Goal: Task Accomplishment & Management: Complete application form

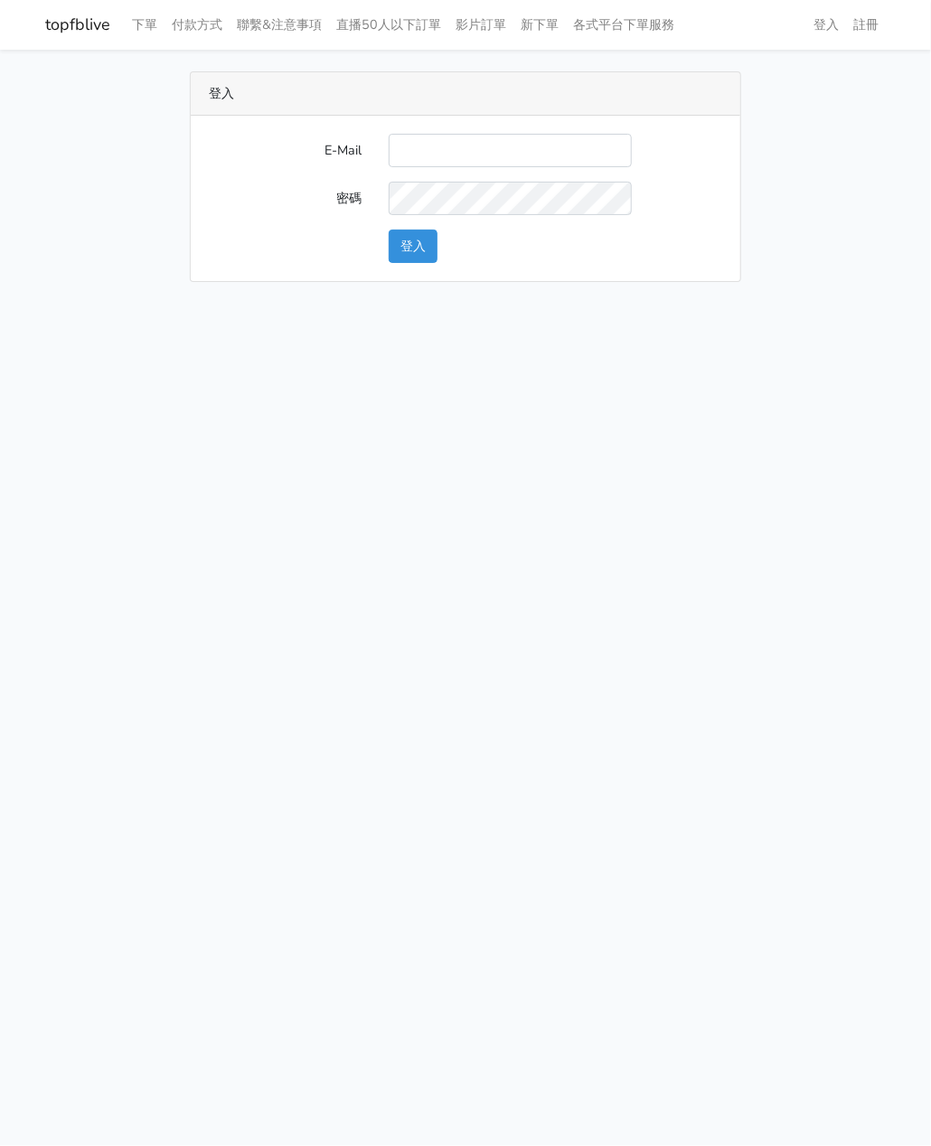
click at [428, 146] on input "E-Mail" at bounding box center [510, 150] width 243 height 33
type input "[EMAIL_ADDRESS][DOMAIN_NAME]"
click at [424, 244] on button "登入" at bounding box center [413, 246] width 49 height 33
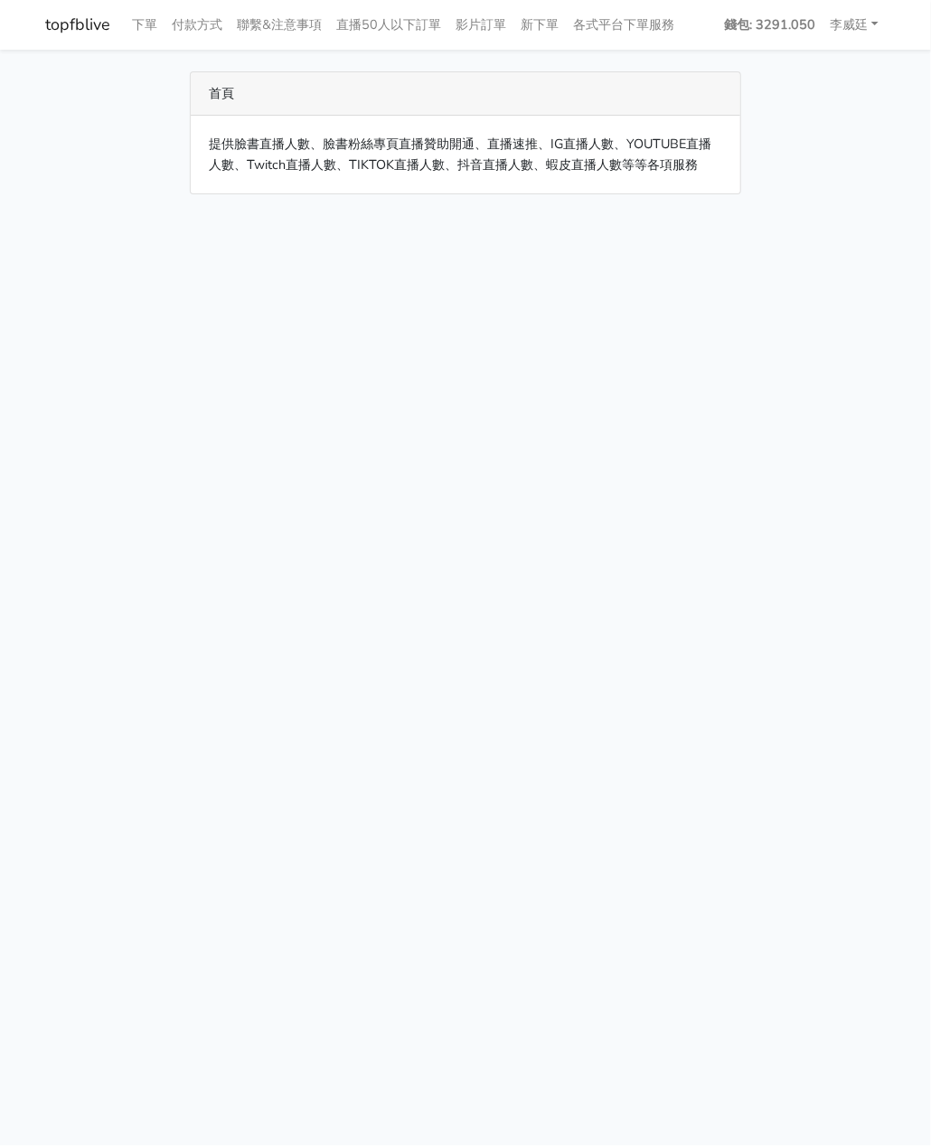
click at [118, 216] on html "topfblive 下單 付款方式 聯繫&注意事項 直播50人以下訂單 影片訂單 新下單 各式平台下單服務 錢包: 3291.050" at bounding box center [465, 108] width 931 height 216
click at [141, 21] on link "下單" at bounding box center [145, 24] width 40 height 35
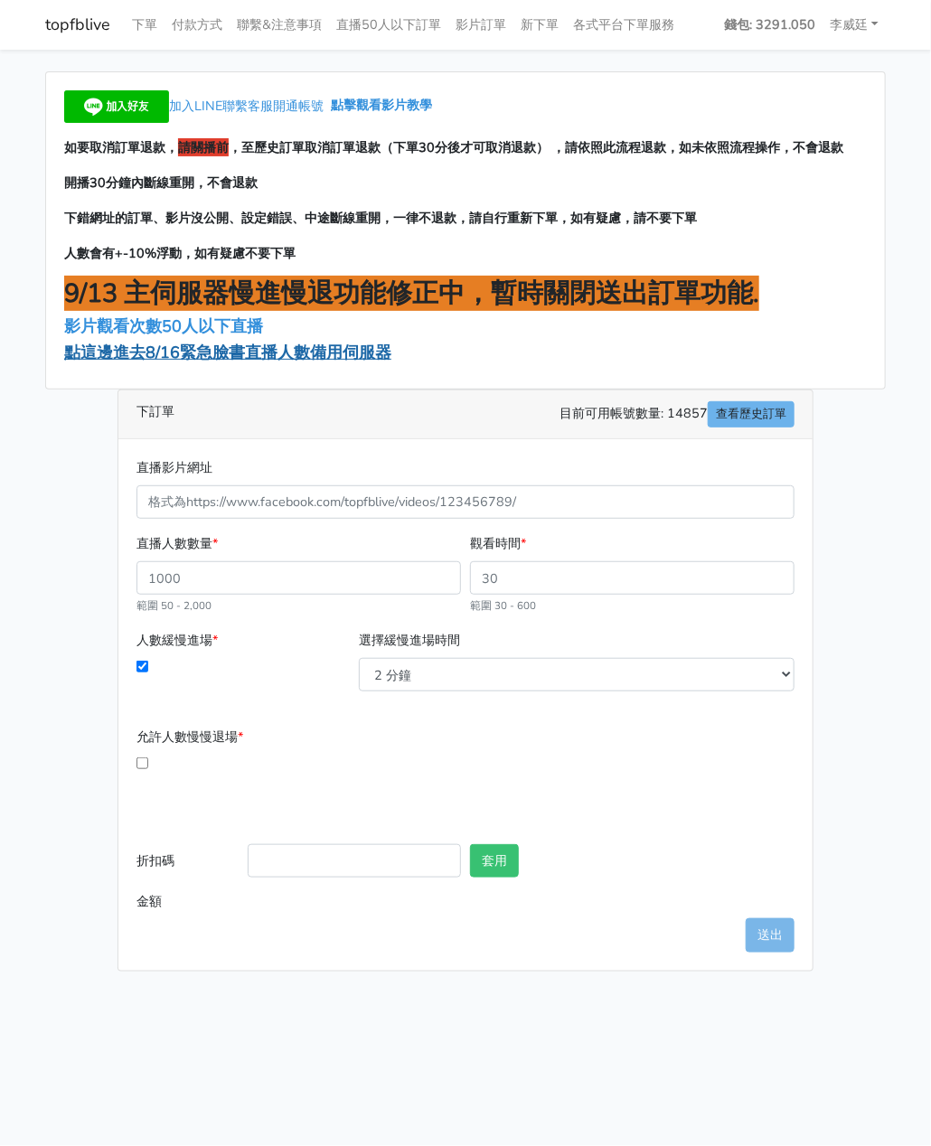
click at [156, 352] on span "點這邊進去8/16緊急臉書直播人數備用伺服器" at bounding box center [227, 353] width 327 height 22
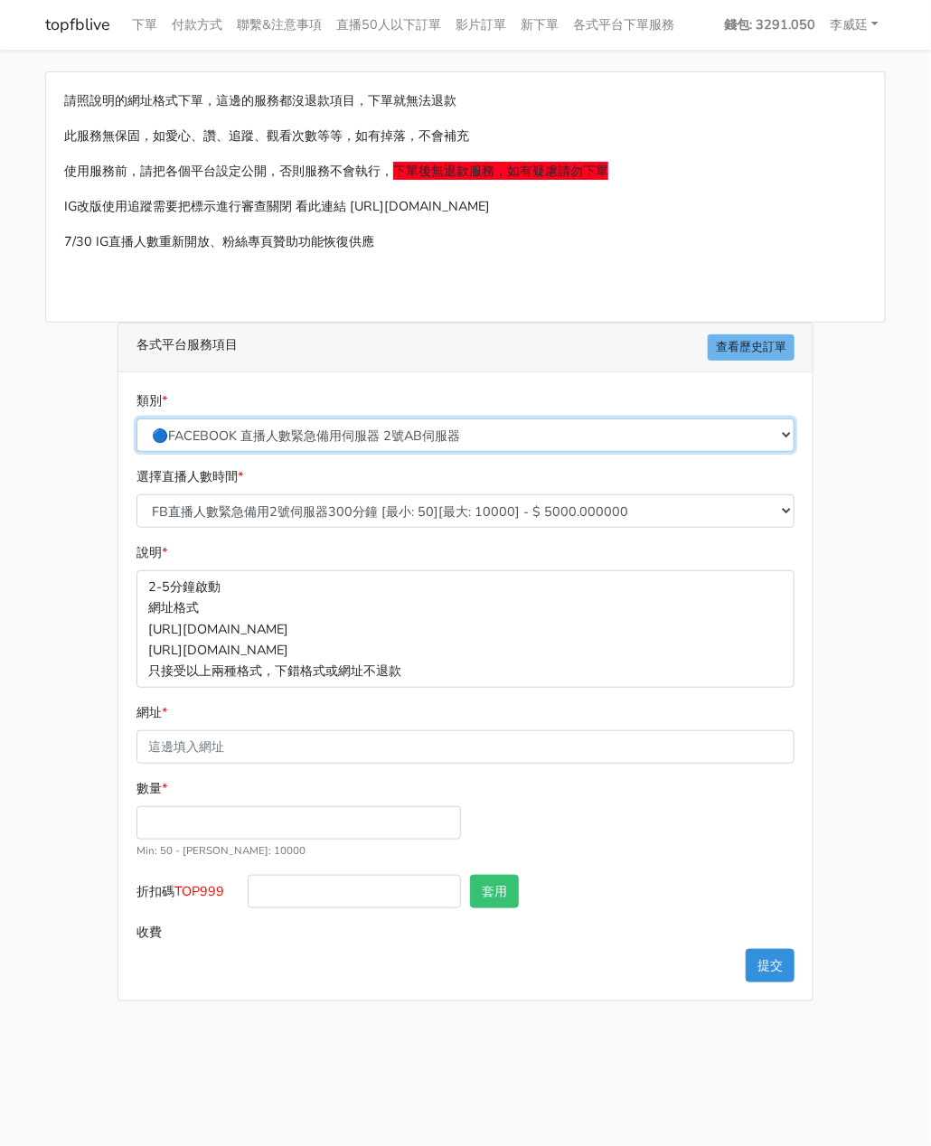
click at [328, 430] on select "🔵FACEBOOK 直播人數緊急備用伺服器 2號AB伺服器 🔵FACEBOOK 網軍專用貼文留言 安全保密 🔵9/30 FACEBOOK 直播人數緩慢進場緩慢…" at bounding box center [465, 435] width 658 height 33
select select "🔵FACEBOOK 直播人數 AB伺服器"
click at [136, 419] on select "🔵FACEBOOK 直播人數緊急備用伺服器 2號AB伺服器 🔵FACEBOOK 網軍專用貼文留言 安全保密 🔵9/30 FACEBOOK 直播人數緩慢進場緩慢…" at bounding box center [465, 435] width 658 height 33
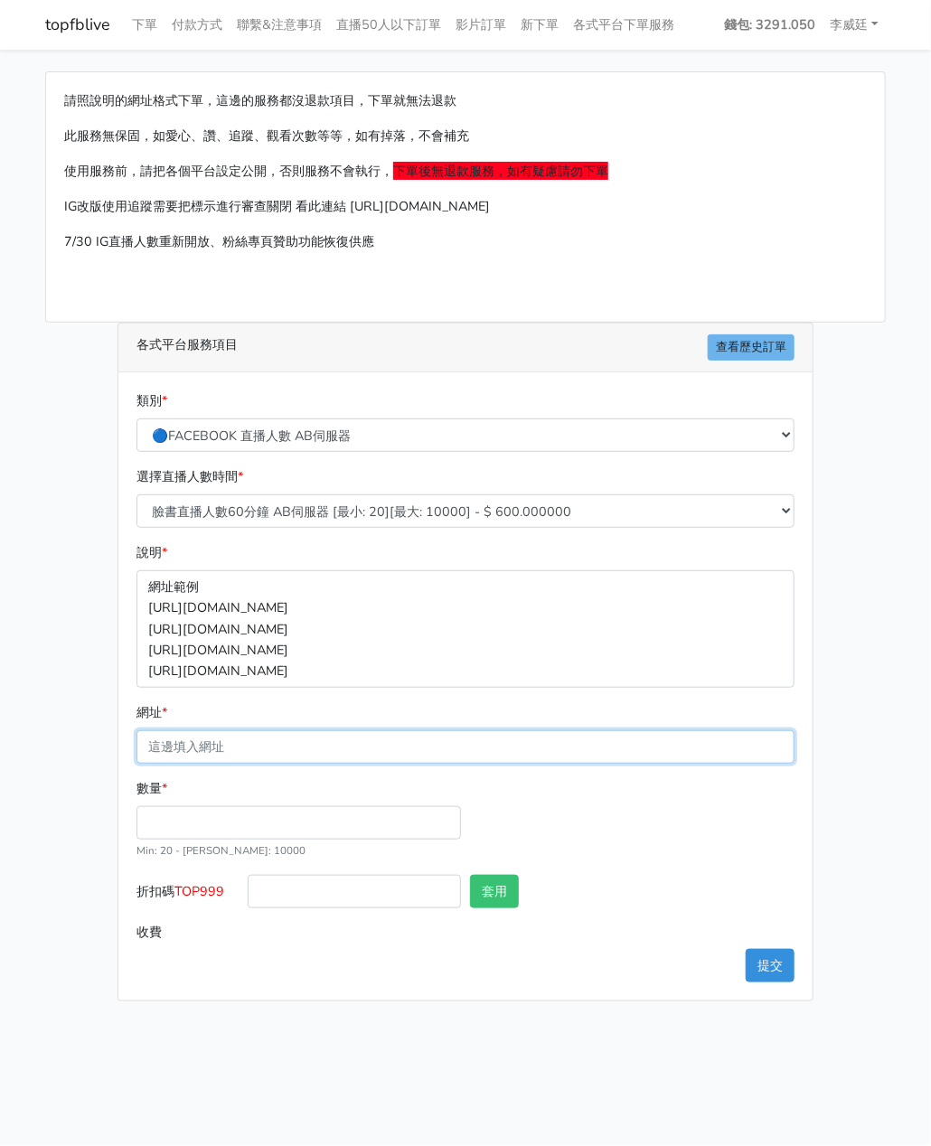
click at [192, 745] on input "網址 *" at bounding box center [465, 746] width 658 height 33
paste input "[URL][DOMAIN_NAME]"
type input "[URL][DOMAIN_NAME]"
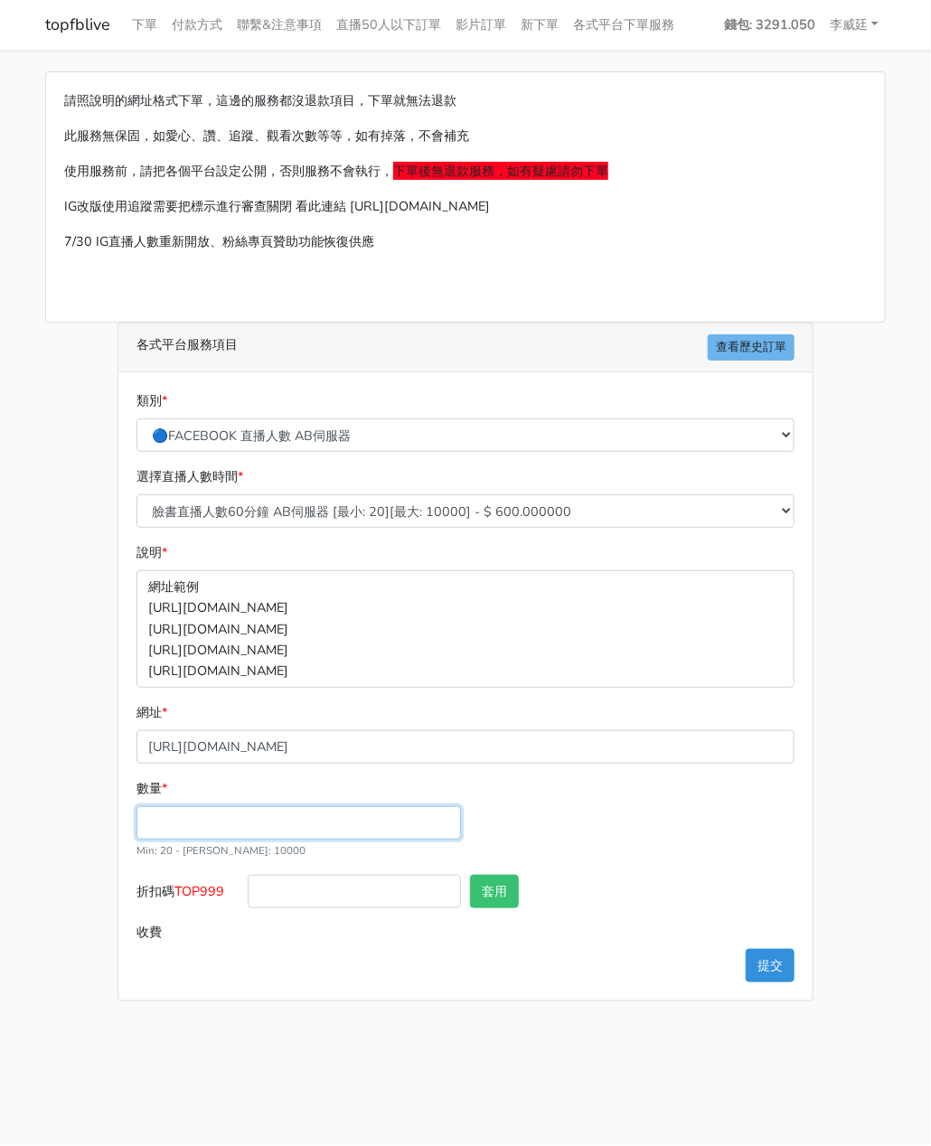
click at [163, 819] on input "數量 *" at bounding box center [298, 822] width 325 height 33
type input "200"
type input "120.000"
drag, startPoint x: 227, startPoint y: 891, endPoint x: 179, endPoint y: 892, distance: 47.9
click at [179, 892] on span "TOP999" at bounding box center [199, 891] width 50 height 18
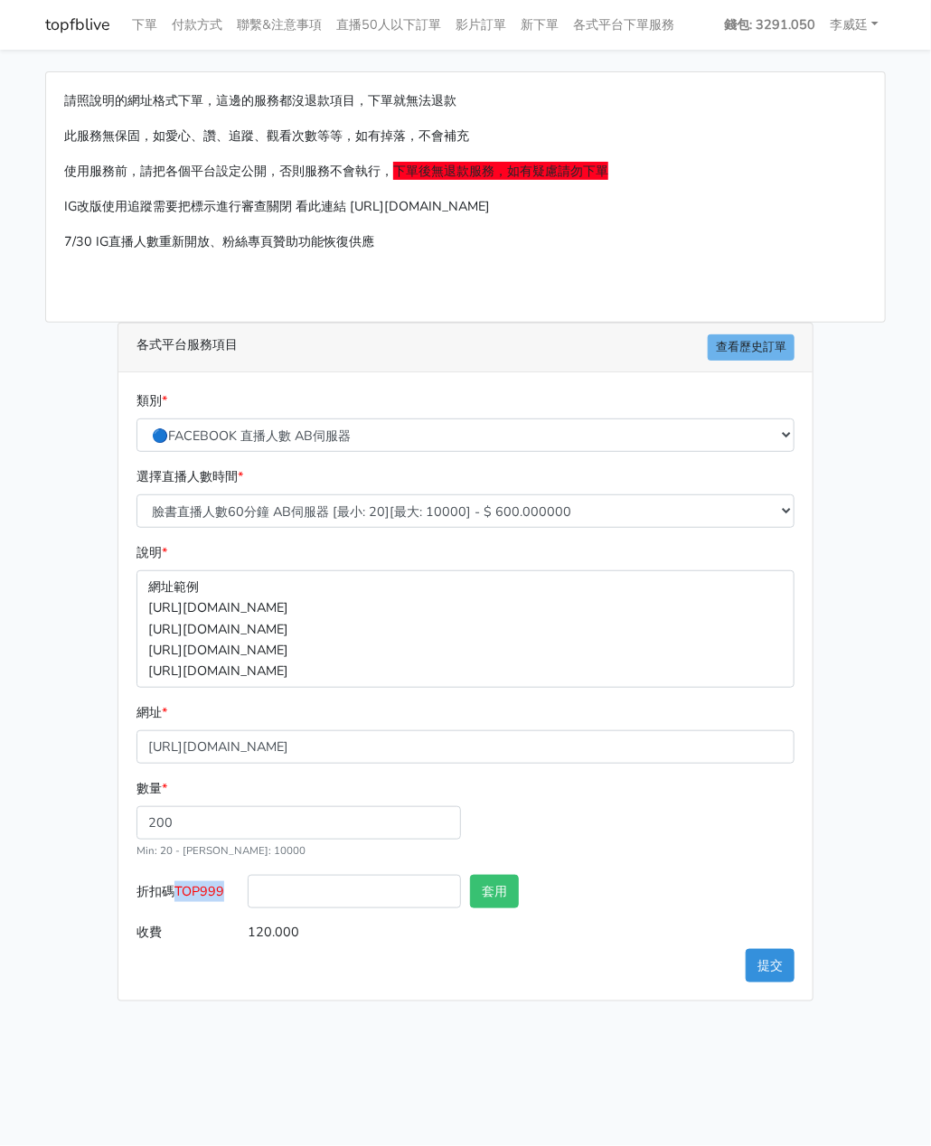
copy span "TOP999"
click at [318, 896] on input "折扣碼 TOP999" at bounding box center [354, 891] width 213 height 33
paste input "TOP999"
type input "TOP999"
click at [502, 883] on button "套用" at bounding box center [494, 891] width 49 height 33
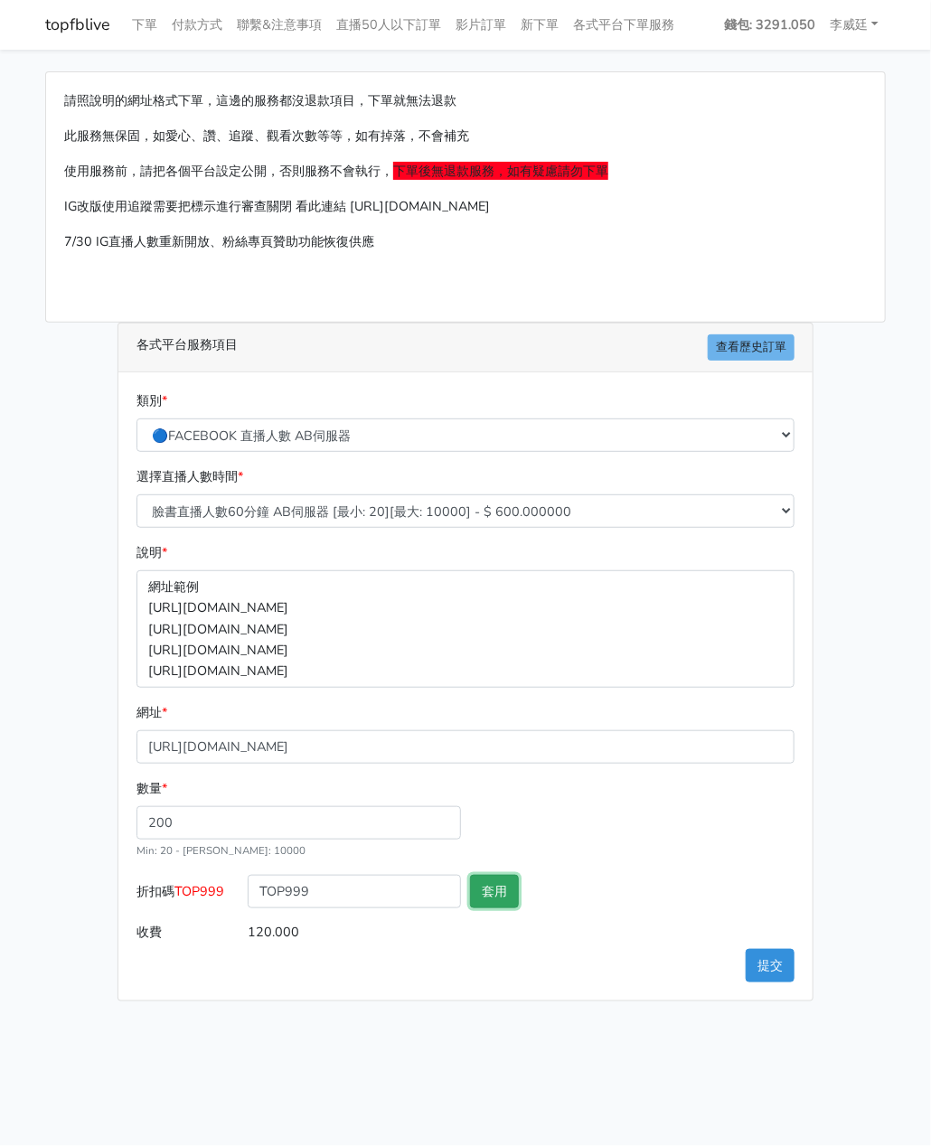
type input "套用失敗"
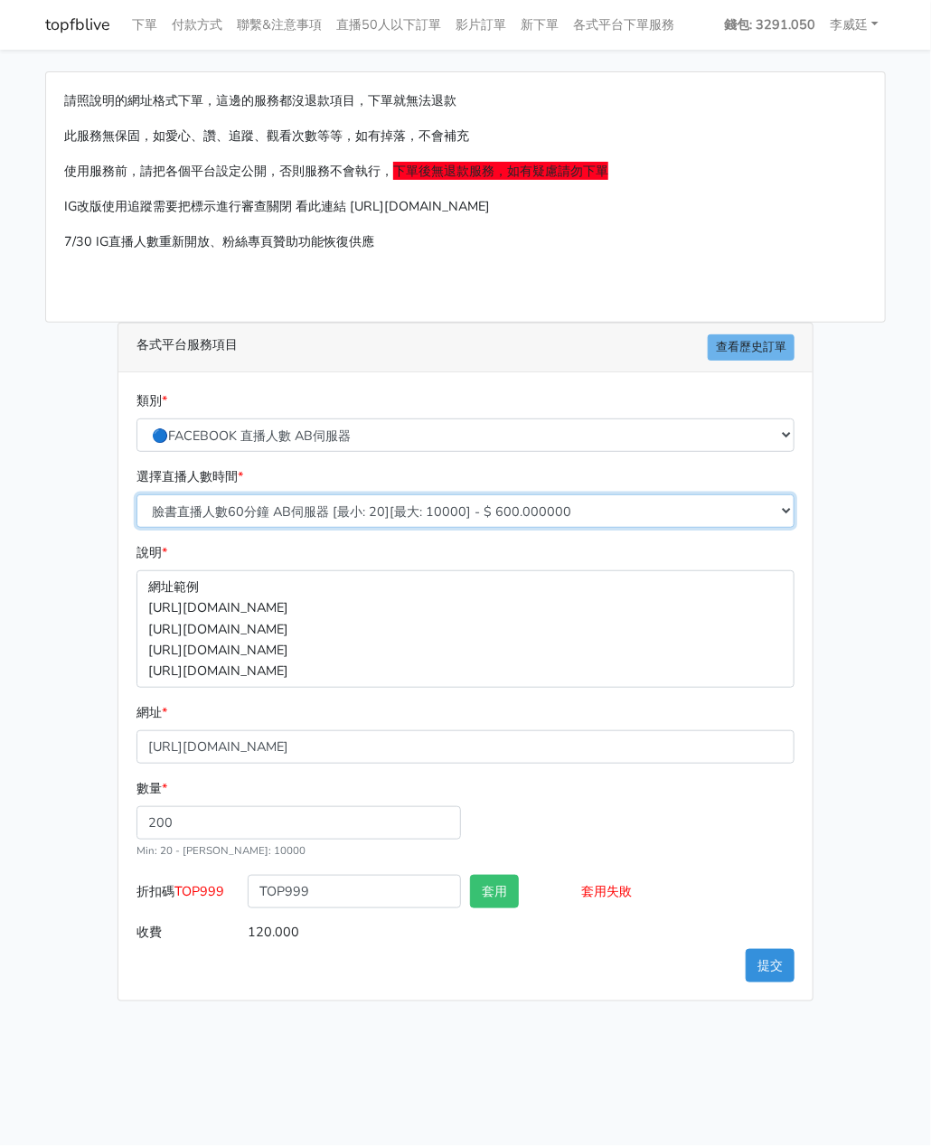
click at [300, 508] on select "臉書直播人數60分鐘 AB伺服器 [最小: 20][最大: 10000] - $ 600.000000 臉書直播人數90分鐘 AB伺服器 [最小: 20][最…" at bounding box center [465, 510] width 658 height 33
select select "612"
click at [136, 494] on select "臉書直播人數60分鐘 AB伺服器 [最小: 20][最大: 10000] - $ 600.000000 臉書直播人數90分鐘 AB伺服器 [最小: 20][最…" at bounding box center [465, 510] width 658 height 33
type input "480.000"
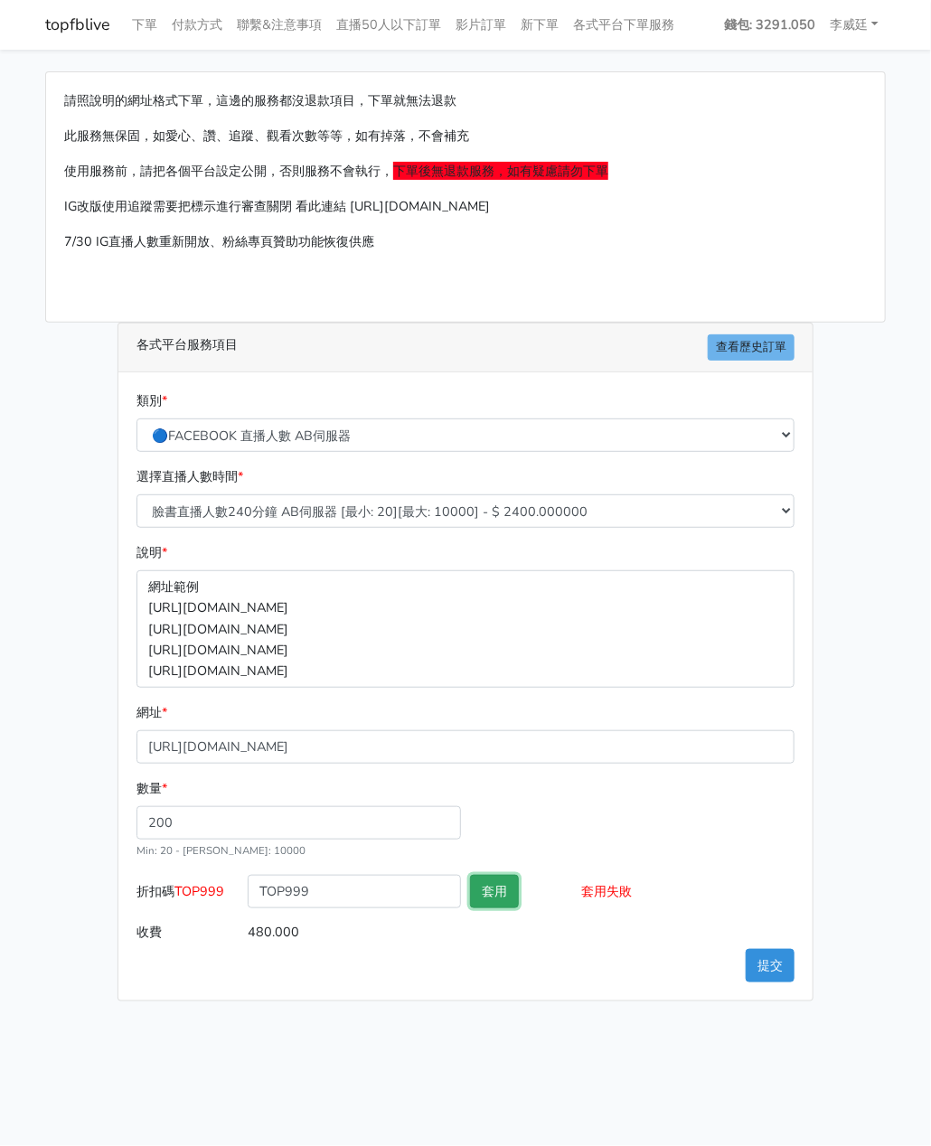
click at [499, 892] on button "套用" at bounding box center [494, 891] width 49 height 33
click at [754, 961] on button "提交" at bounding box center [770, 965] width 49 height 33
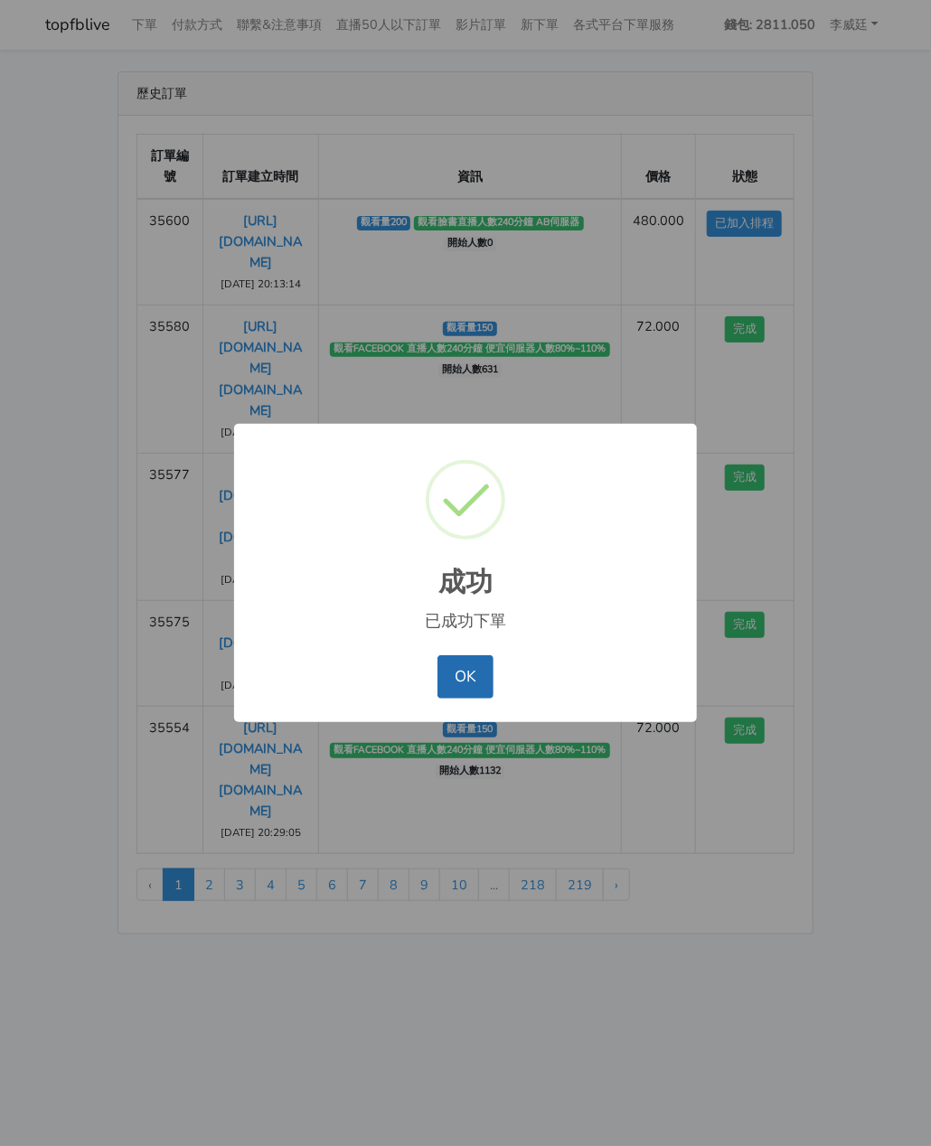
click at [456, 686] on button "OK" at bounding box center [464, 676] width 55 height 43
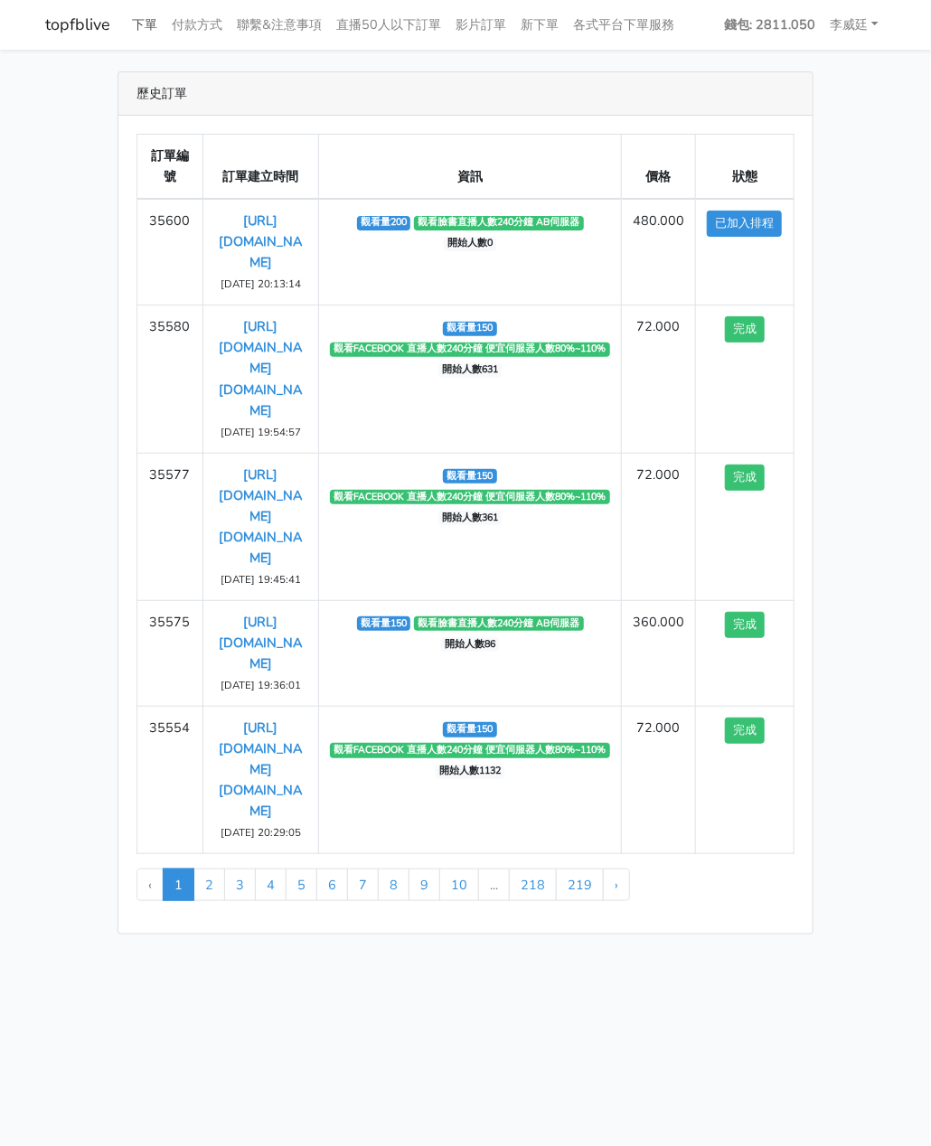
click at [136, 26] on link "下單" at bounding box center [145, 24] width 40 height 35
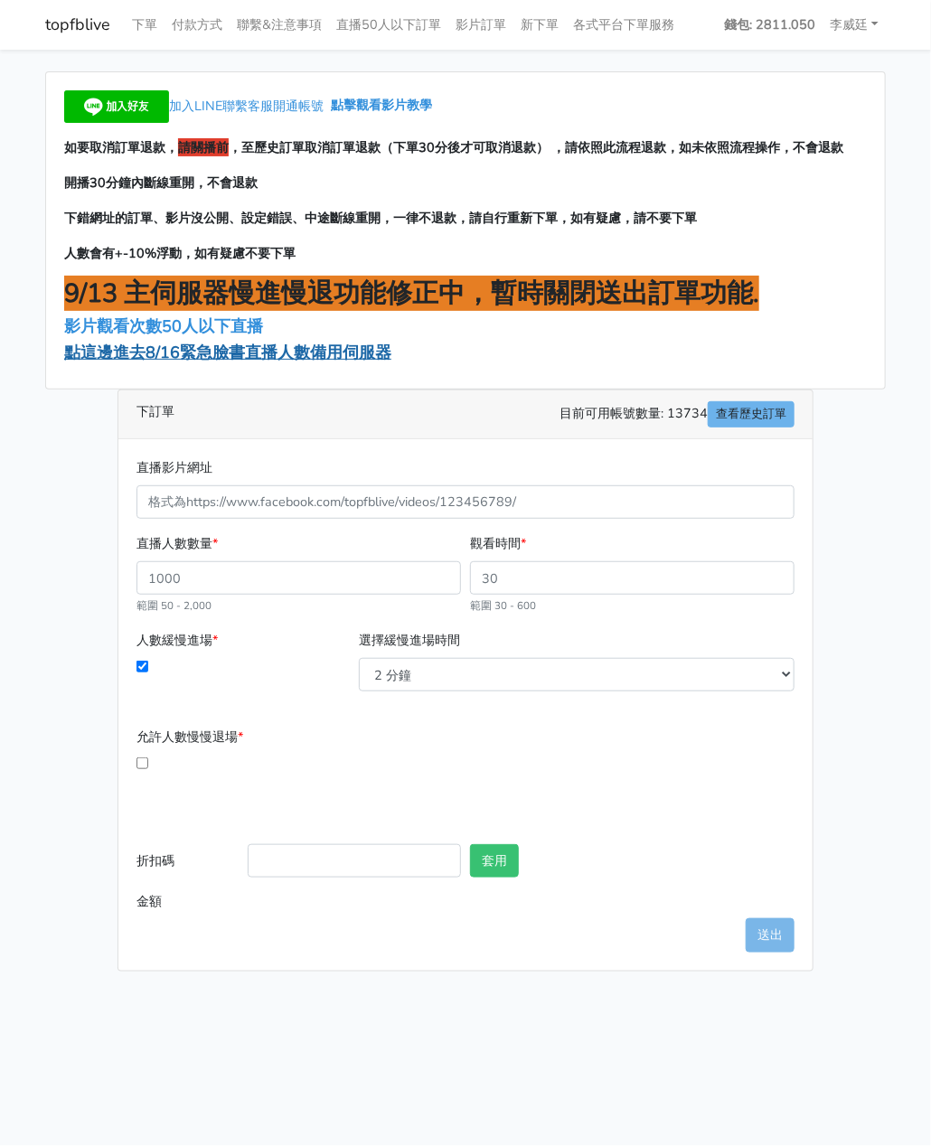
click at [230, 352] on span "點這邊進去8/16緊急臉書直播人數備用伺服器" at bounding box center [227, 353] width 327 height 22
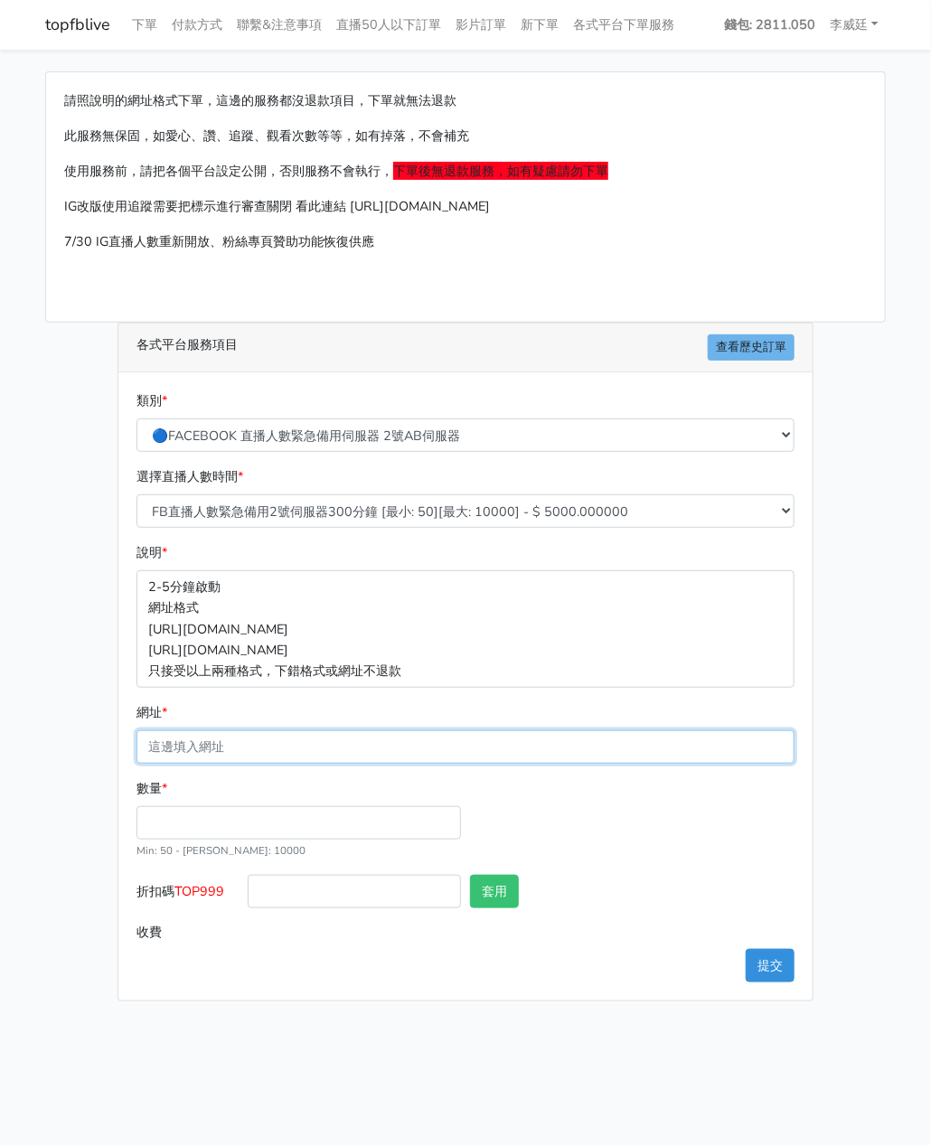
click at [226, 748] on input "網址 *" at bounding box center [465, 746] width 658 height 33
paste input "[URL][DOMAIN_NAME][DOMAIN_NAME]"
type input "[URL][DOMAIN_NAME][DOMAIN_NAME]"
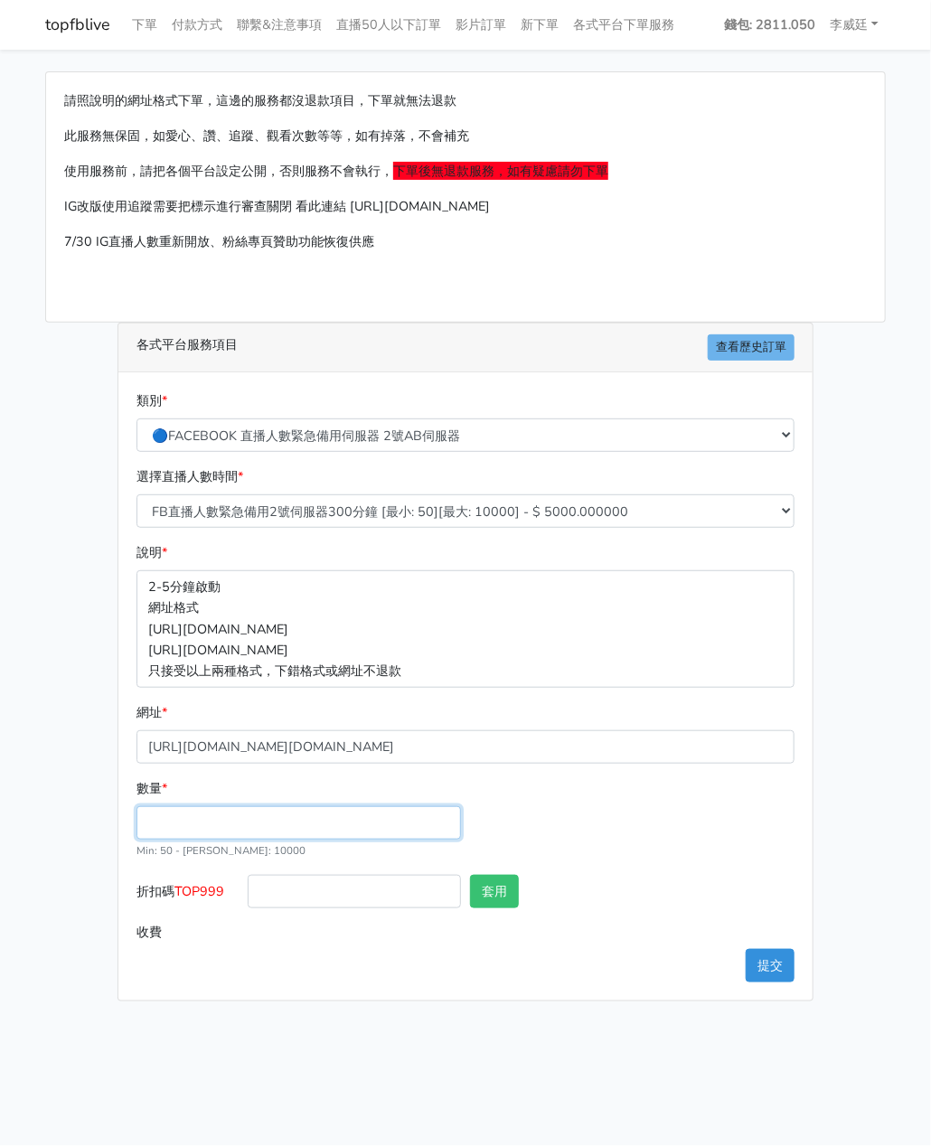
click at [195, 816] on input "數量 *" at bounding box center [298, 822] width 325 height 33
type input "200"
type input "1000.000"
drag, startPoint x: 236, startPoint y: 893, endPoint x: 180, endPoint y: 892, distance: 56.0
click at [180, 892] on label "折扣碼 TOP999" at bounding box center [187, 895] width 111 height 41
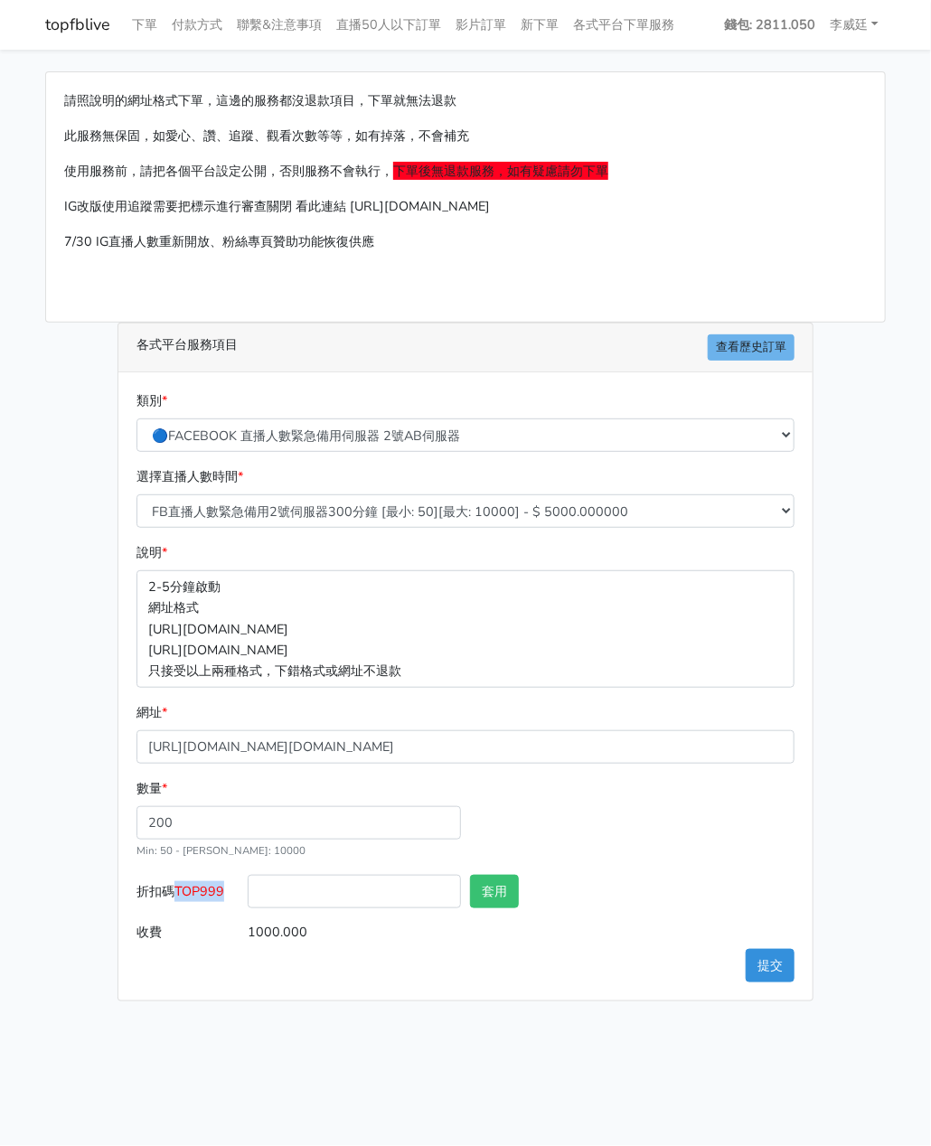
copy span "TOP999"
click at [358, 898] on input "折扣碼 TOP999" at bounding box center [354, 891] width 213 height 33
paste input "TOP999"
type input "TOP999"
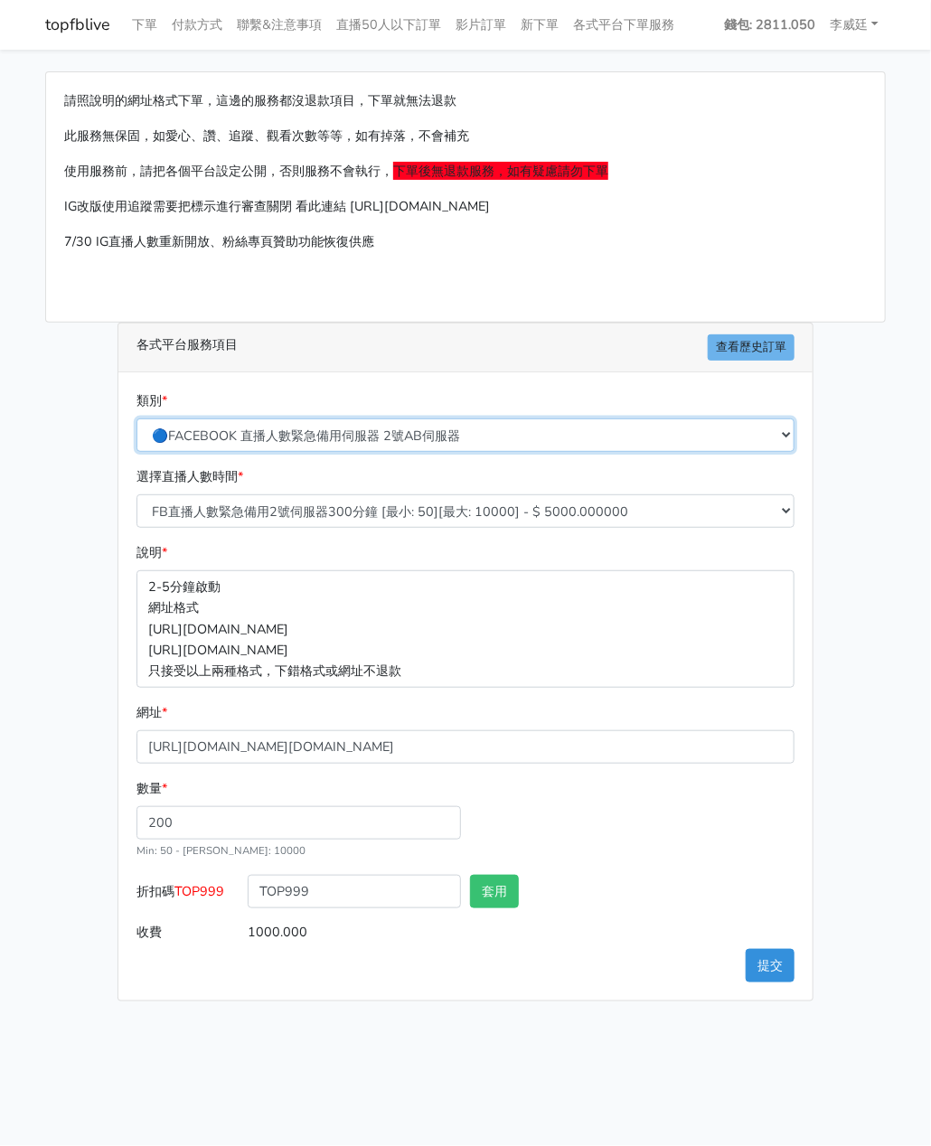
click at [329, 444] on select "🔵FACEBOOK 直播人數緊急備用伺服器 2號AB伺服器 🔵FACEBOOK 網軍專用貼文留言 安全保密 🔵9/30 FACEBOOK 直播人數緩慢進場緩慢…" at bounding box center [465, 435] width 658 height 33
select select "3/26熱門平台服務台灣粉絲IG YT FB TIKTOK"
click at [136, 419] on select "🔵FACEBOOK 直播人數緊急備用伺服器 2號AB伺服器 🔵FACEBOOK 網軍專用貼文留言 安全保密 🔵9/30 FACEBOOK 直播人數緩慢進場緩慢…" at bounding box center [465, 435] width 658 height 33
type input "100.000"
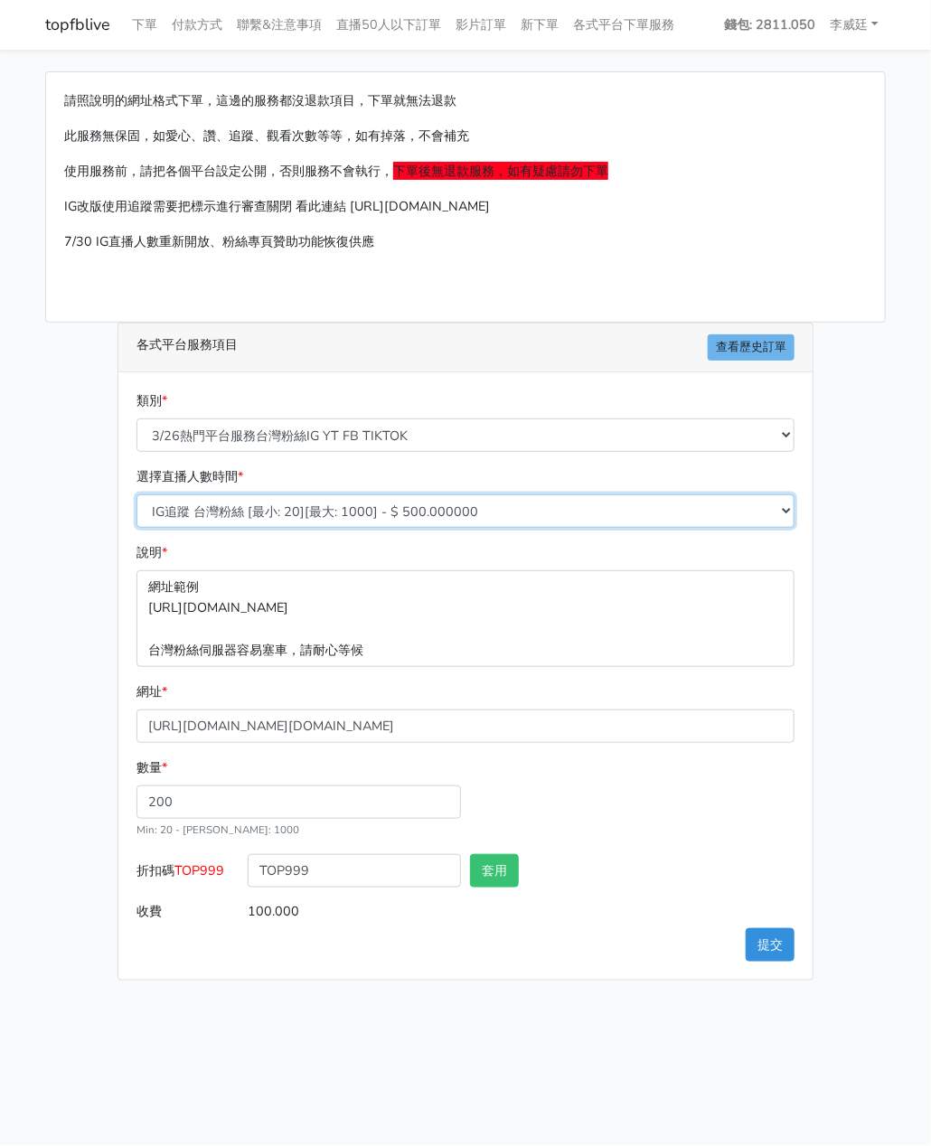
click at [296, 513] on select "IG追蹤 台灣粉絲 [最小: 20][最大: 1000] - $ 500.000000 IG愛心 台灣粉絲 [最小: 20][最大: 1000] - $ 35…" at bounding box center [465, 510] width 658 height 33
select select "669"
click at [136, 494] on select "IG追蹤 台灣粉絲 [最小: 20][最大: 1000] - $ 500.000000 IG愛心 台灣粉絲 [最小: 20][最大: 1000] - $ 35…" at bounding box center [465, 510] width 658 height 33
type input "96.000"
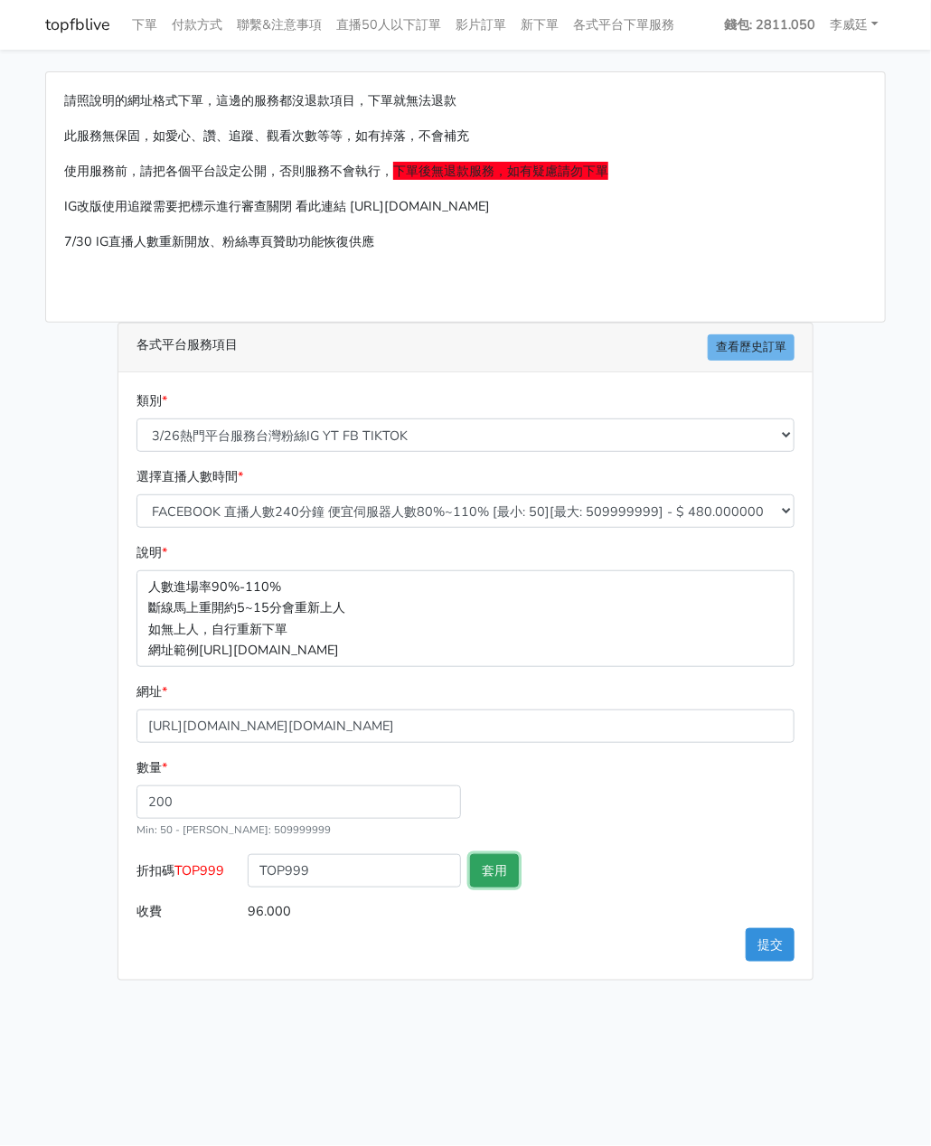
click at [494, 864] on button "套用" at bounding box center [494, 870] width 49 height 33
type input "套用失敗"
click at [765, 943] on button "提交" at bounding box center [770, 944] width 49 height 33
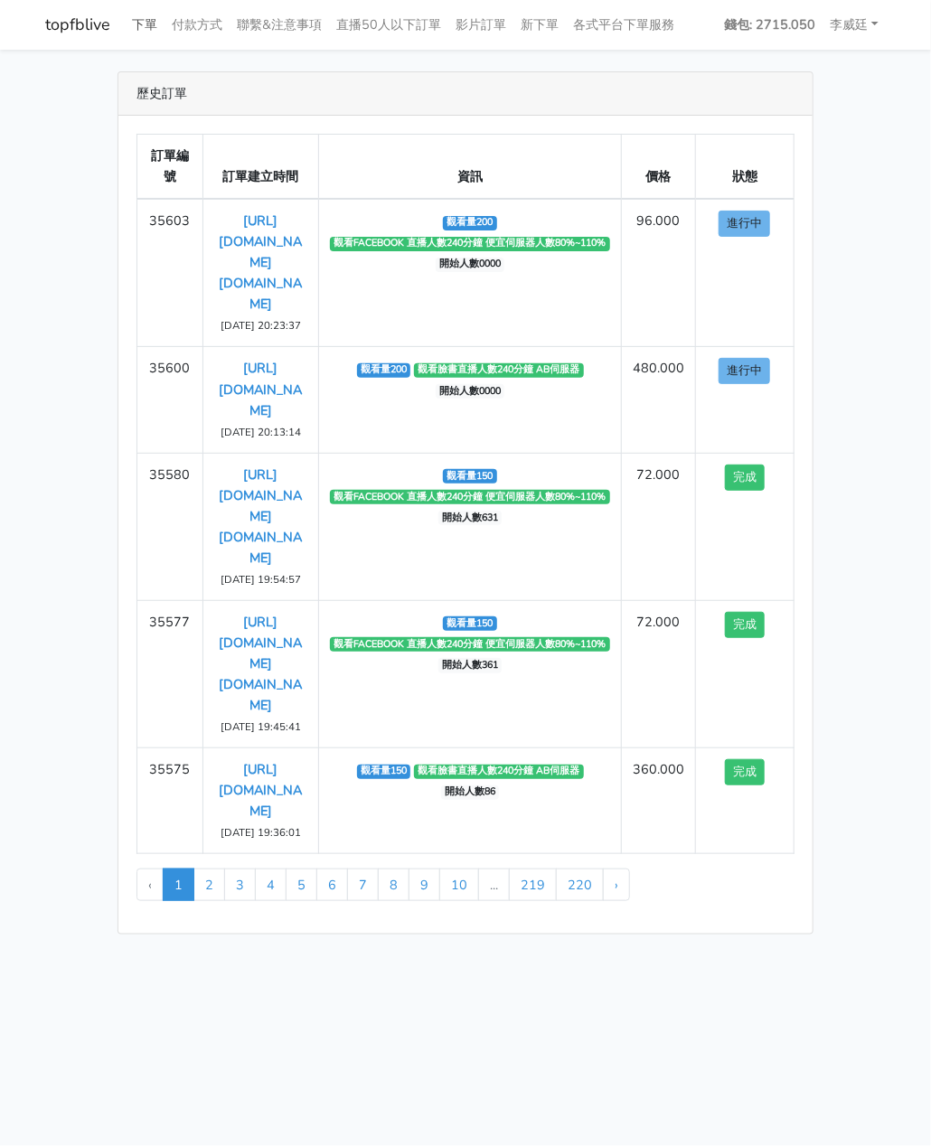
click at [140, 21] on link "下單" at bounding box center [145, 24] width 40 height 35
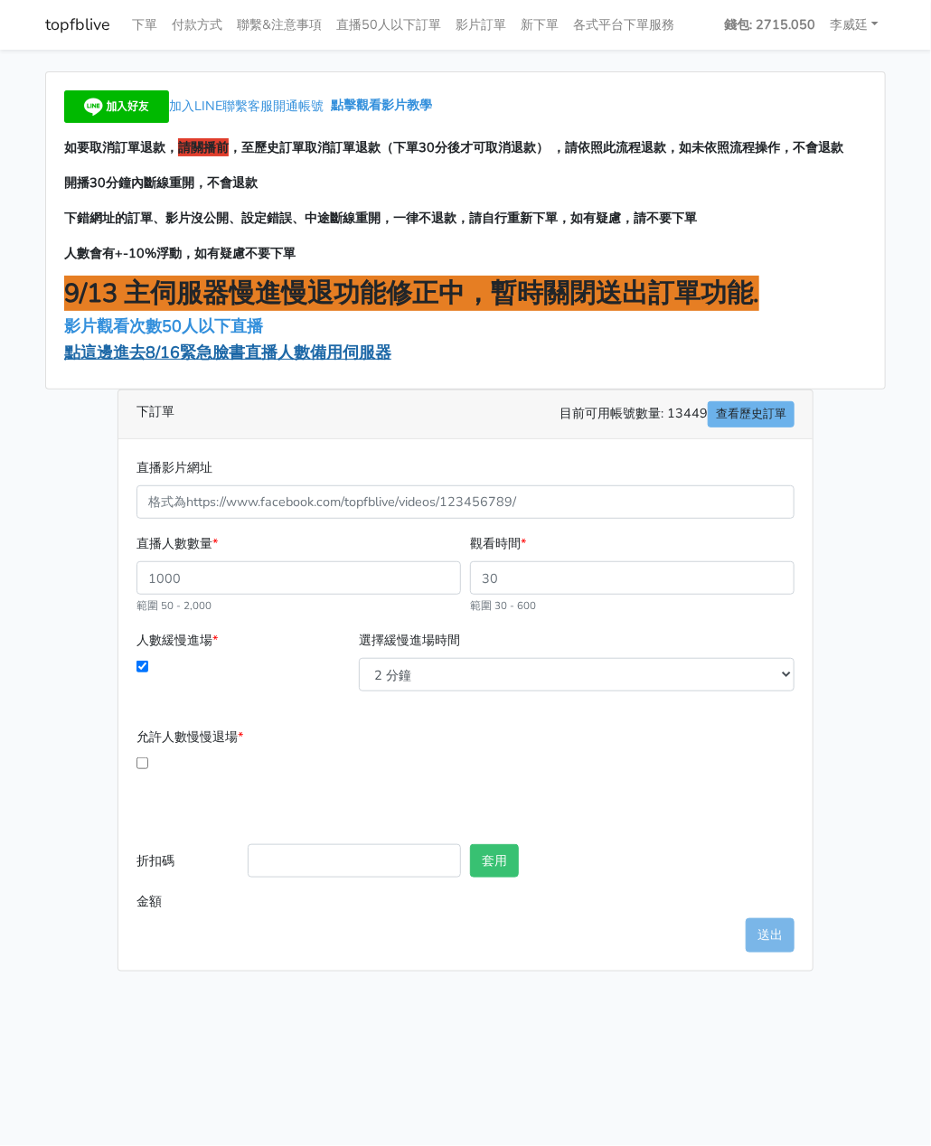
click at [195, 359] on span "點這邊進去8/16緊急臉書直播人數備用伺服器" at bounding box center [227, 353] width 327 height 22
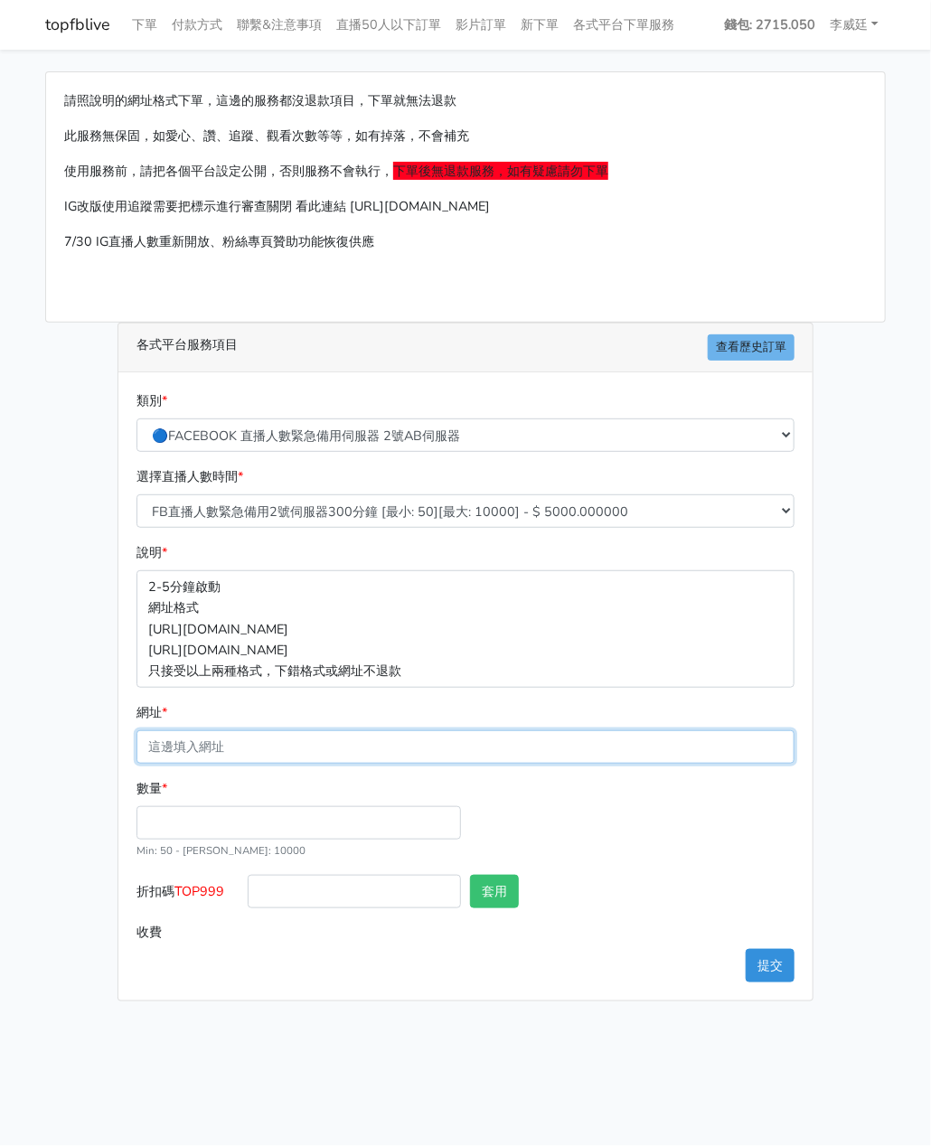
click at [170, 738] on input "網址 *" at bounding box center [465, 746] width 658 height 33
paste input "[URL][DOMAIN_NAME][DOMAIN_NAME]"
type input "[URL][DOMAIN_NAME][DOMAIN_NAME]"
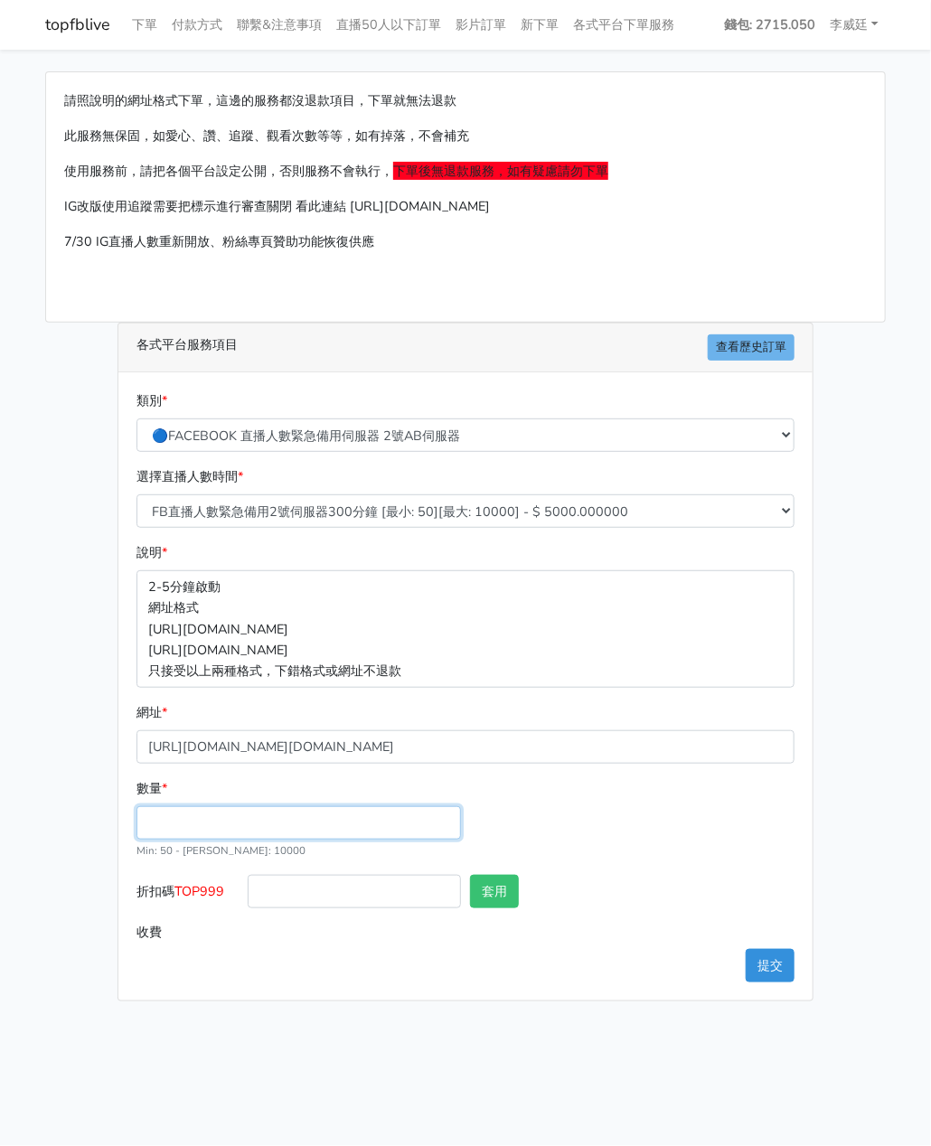
click at [166, 823] on input "數量 *" at bounding box center [298, 822] width 325 height 33
type input "100"
type input "500.000"
drag, startPoint x: 227, startPoint y: 892, endPoint x: 177, endPoint y: 888, distance: 49.9
click at [177, 888] on label "折扣碼 TOP999" at bounding box center [187, 895] width 111 height 41
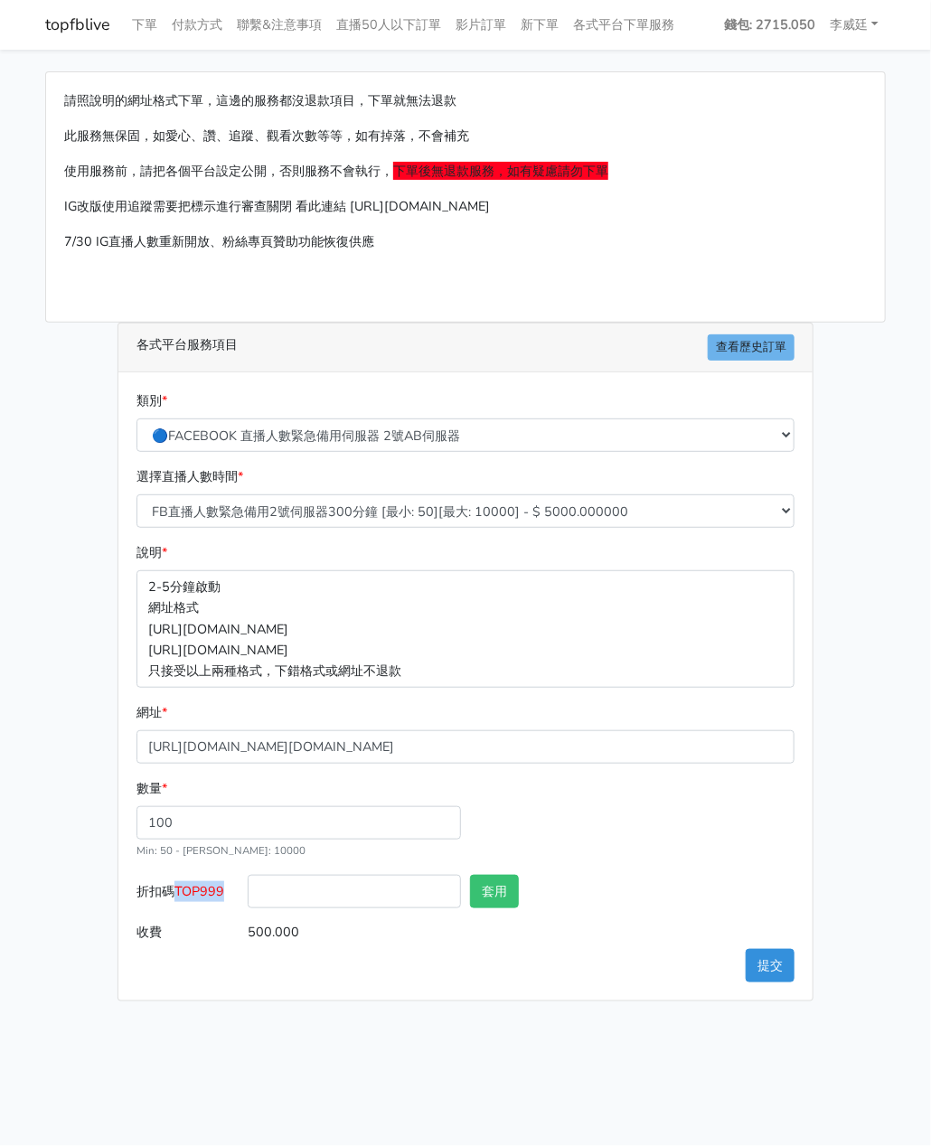
copy span "TOP999"
click at [304, 895] on input "折扣碼 TOP999" at bounding box center [354, 891] width 213 height 33
paste input "TOP999"
type input "TOP999"
click at [492, 884] on button "套用" at bounding box center [494, 891] width 49 height 33
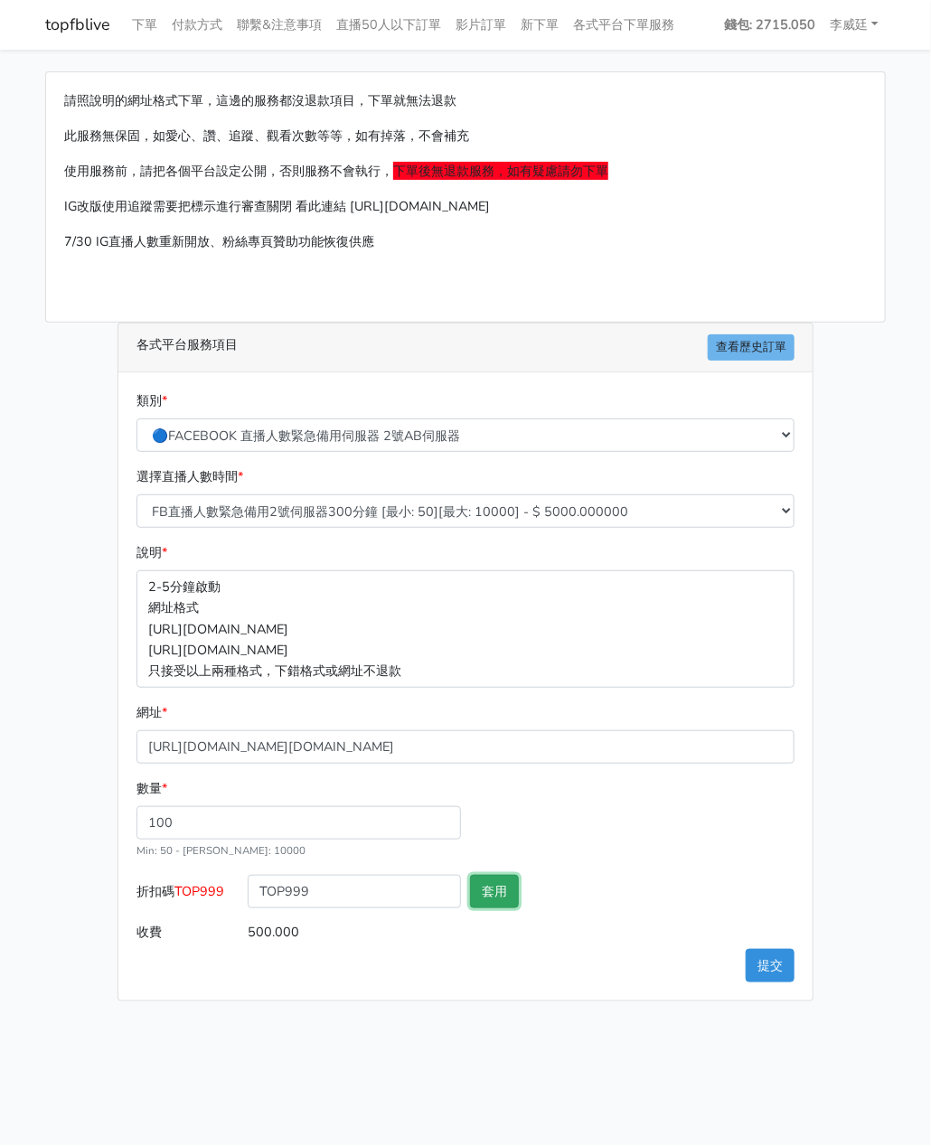
type input "套用失敗"
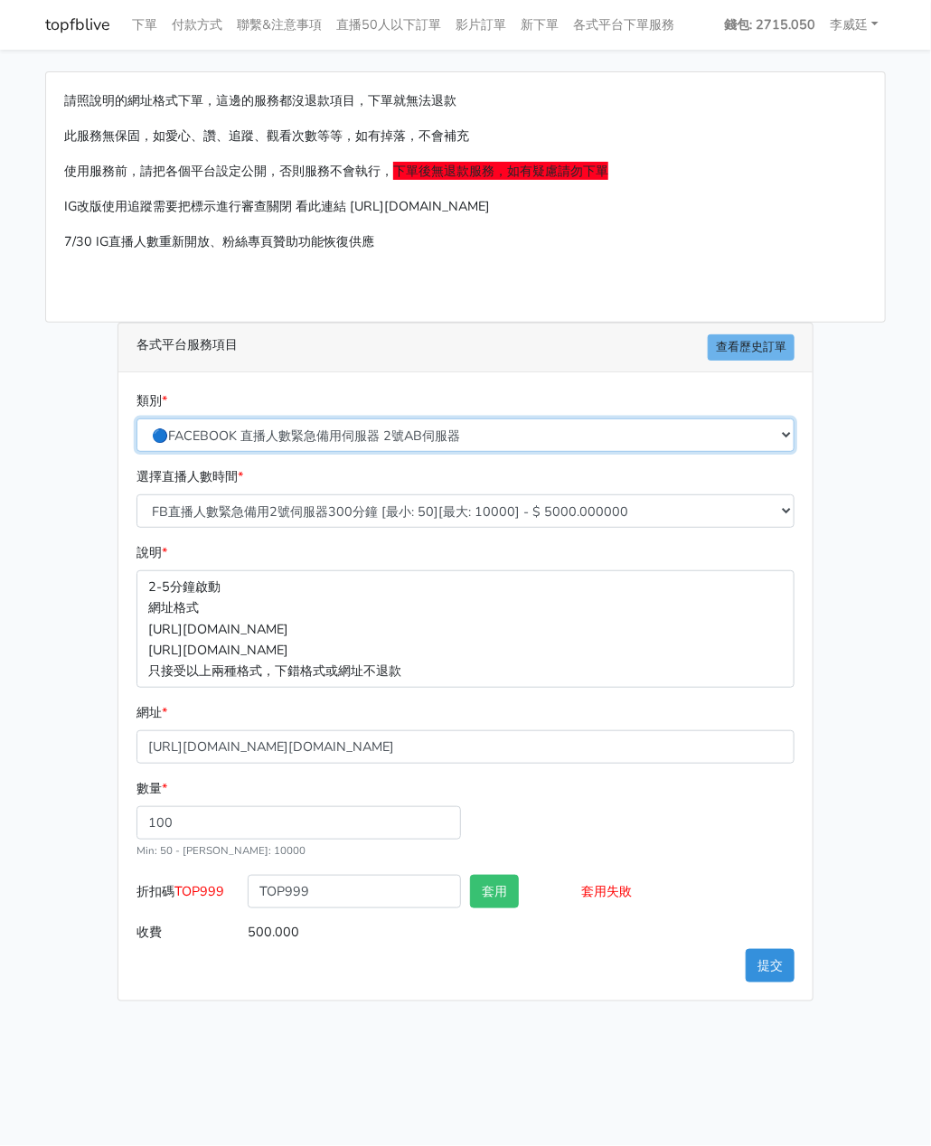
click at [358, 429] on select "🔵FACEBOOK 直播人數緊急備用伺服器 2號AB伺服器 🔵FACEBOOK 網軍專用貼文留言 安全保密 🔵9/30 FACEBOOK 直播人數緩慢進場緩慢…" at bounding box center [465, 435] width 658 height 33
select select "3/26熱門平台服務台灣粉絲IG YT FB TIKTOK"
click at [136, 419] on select "🔵FACEBOOK 直播人數緊急備用伺服器 2號AB伺服器 🔵FACEBOOK 網軍專用貼文留言 安全保密 🔵9/30 FACEBOOK 直播人數緩慢進場緩慢…" at bounding box center [465, 435] width 658 height 33
type input "50.000"
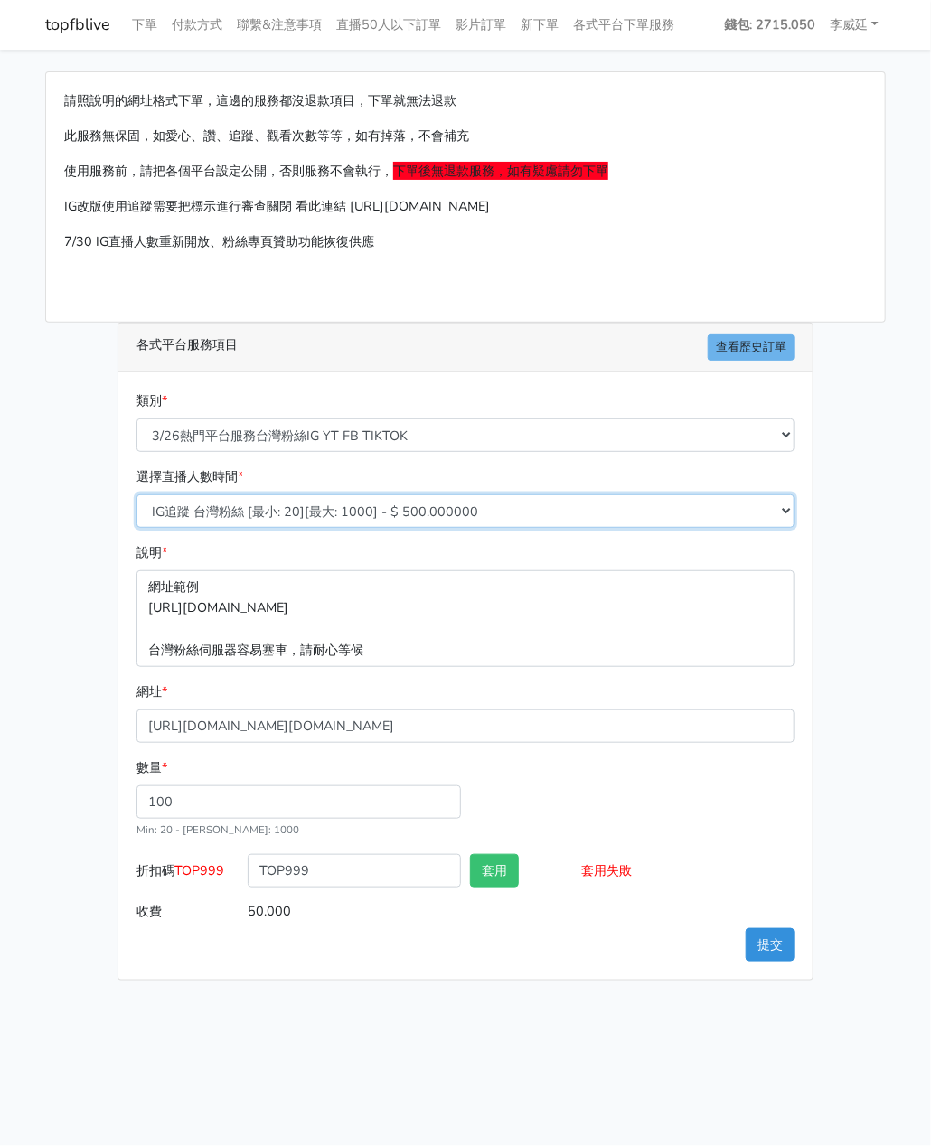
click at [310, 509] on select "IG追蹤 台灣粉絲 [最小: 20][最大: 1000] - $ 500.000000 IG愛心 台灣粉絲 [最小: 20][最大: 1000] - $ 35…" at bounding box center [465, 510] width 658 height 33
select select "669"
click at [136, 494] on select "IG追蹤 台灣粉絲 [最小: 20][最大: 1000] - $ 500.000000 IG愛心 台灣粉絲 [最小: 20][最大: 1000] - $ 35…" at bounding box center [465, 510] width 658 height 33
type input "48.000"
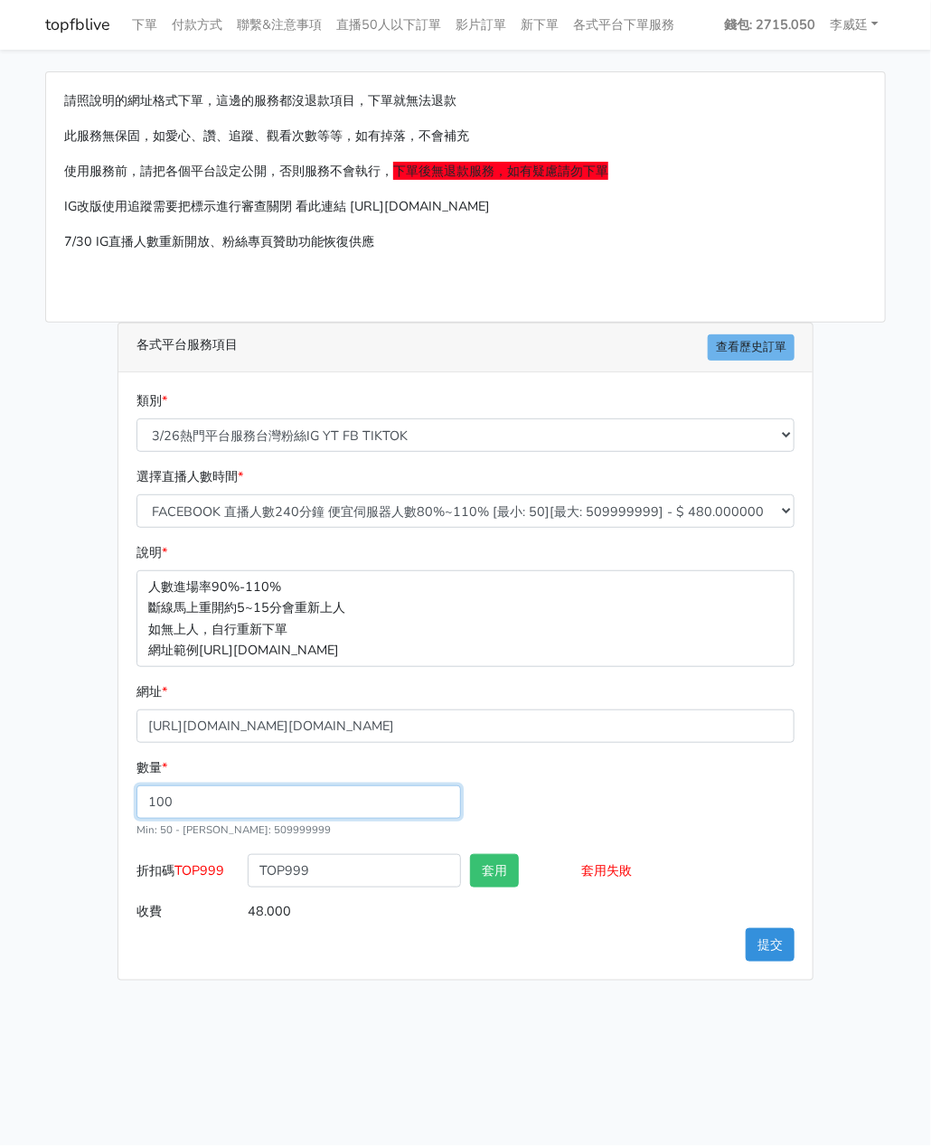
click at [193, 797] on input "100" at bounding box center [298, 802] width 325 height 33
click at [494, 860] on button "套用" at bounding box center [494, 870] width 49 height 33
click at [782, 945] on button "提交" at bounding box center [770, 944] width 49 height 33
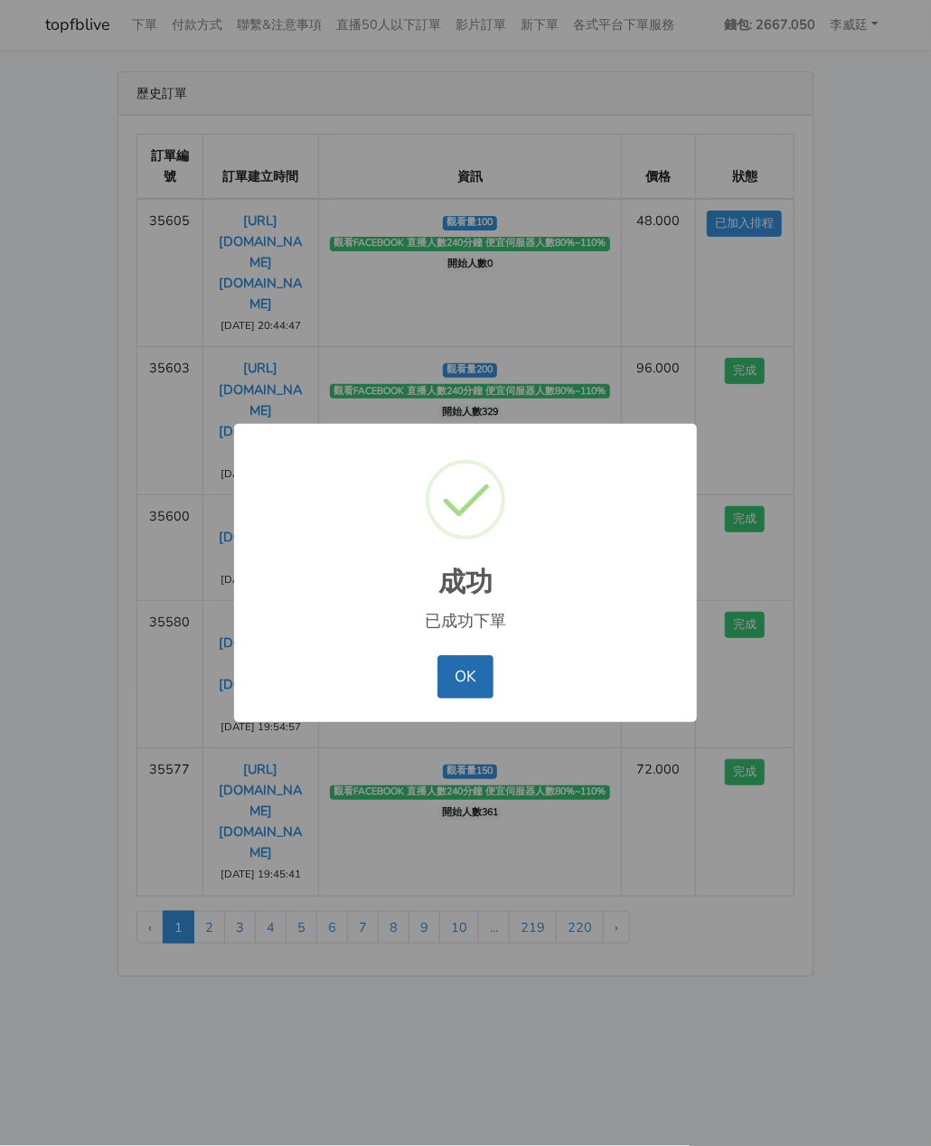
click at [462, 672] on button "OK" at bounding box center [464, 676] width 55 height 43
